Goal: Transaction & Acquisition: Book appointment/travel/reservation

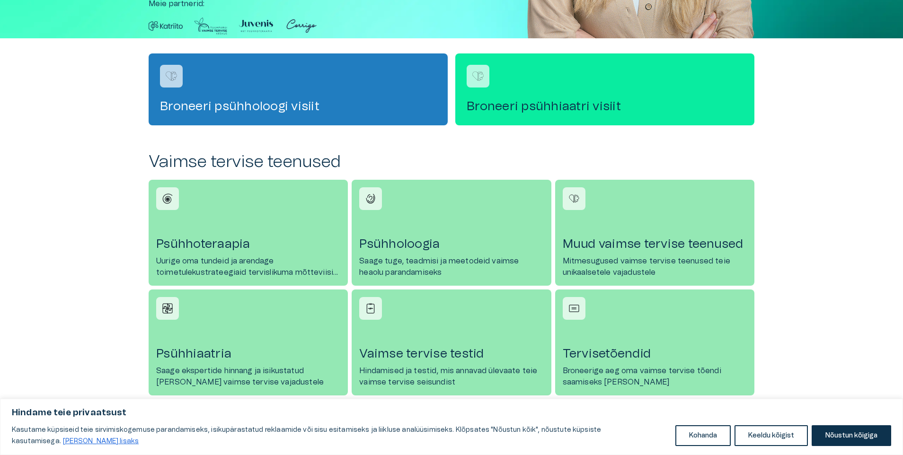
scroll to position [284, 0]
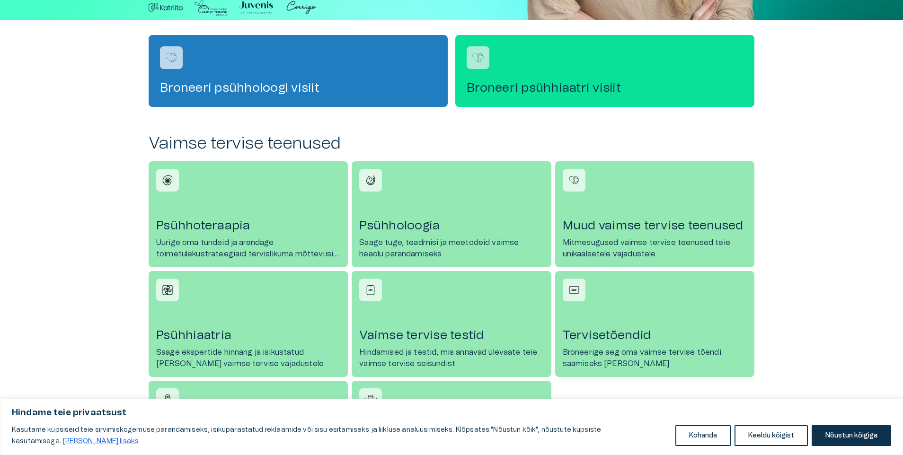
click at [538, 90] on h4 "Broneeri psühhiaatri visiit" at bounding box center [605, 87] width 277 height 15
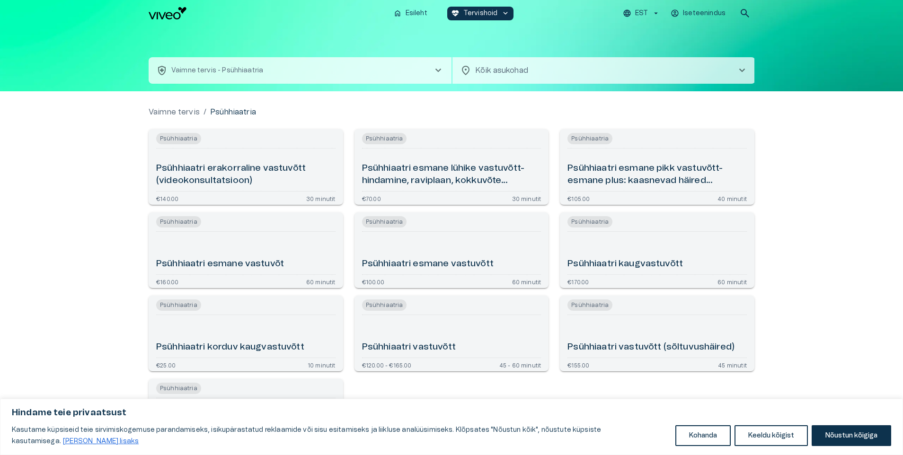
click at [211, 170] on h6 "Psühhiaatri erakorraline vastuvõtt (videokonsultatsioon)" at bounding box center [245, 174] width 179 height 25
click at [415, 165] on h6 "Psühhiaatri esmane lühike vastuvõtt- hindamine, raviplaan, kokkuvõte (videokons…" at bounding box center [451, 174] width 179 height 25
